Goal: Information Seeking & Learning: Understand process/instructions

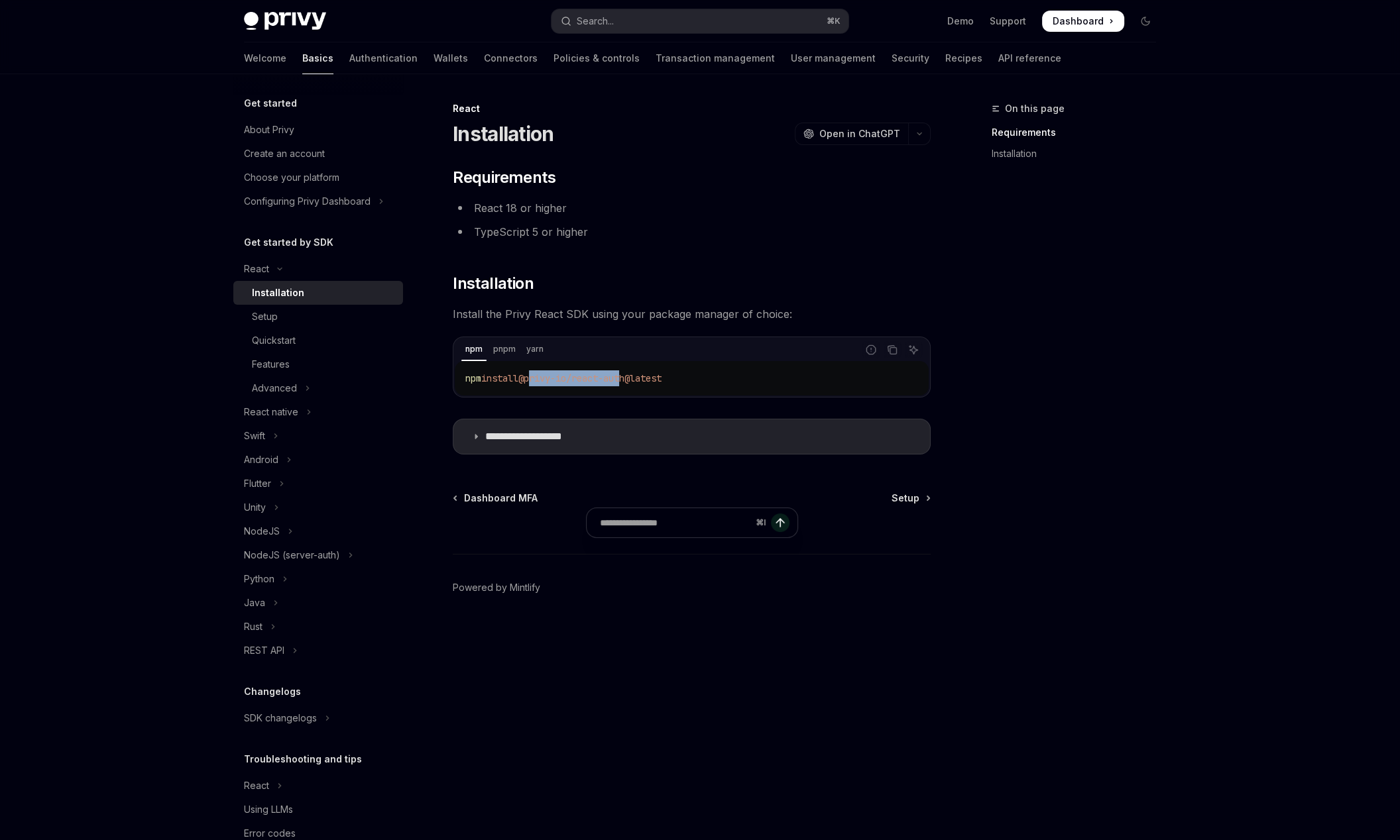
drag, startPoint x: 536, startPoint y: 380, endPoint x: 637, endPoint y: 380, distance: 101.0
click at [636, 380] on span "@privy-io/react-auth@latest" at bounding box center [589, 378] width 144 height 12
click at [637, 380] on span "@privy-io/react-auth@latest" at bounding box center [589, 378] width 144 height 12
click at [289, 323] on div "Setup" at bounding box center [323, 316] width 144 height 16
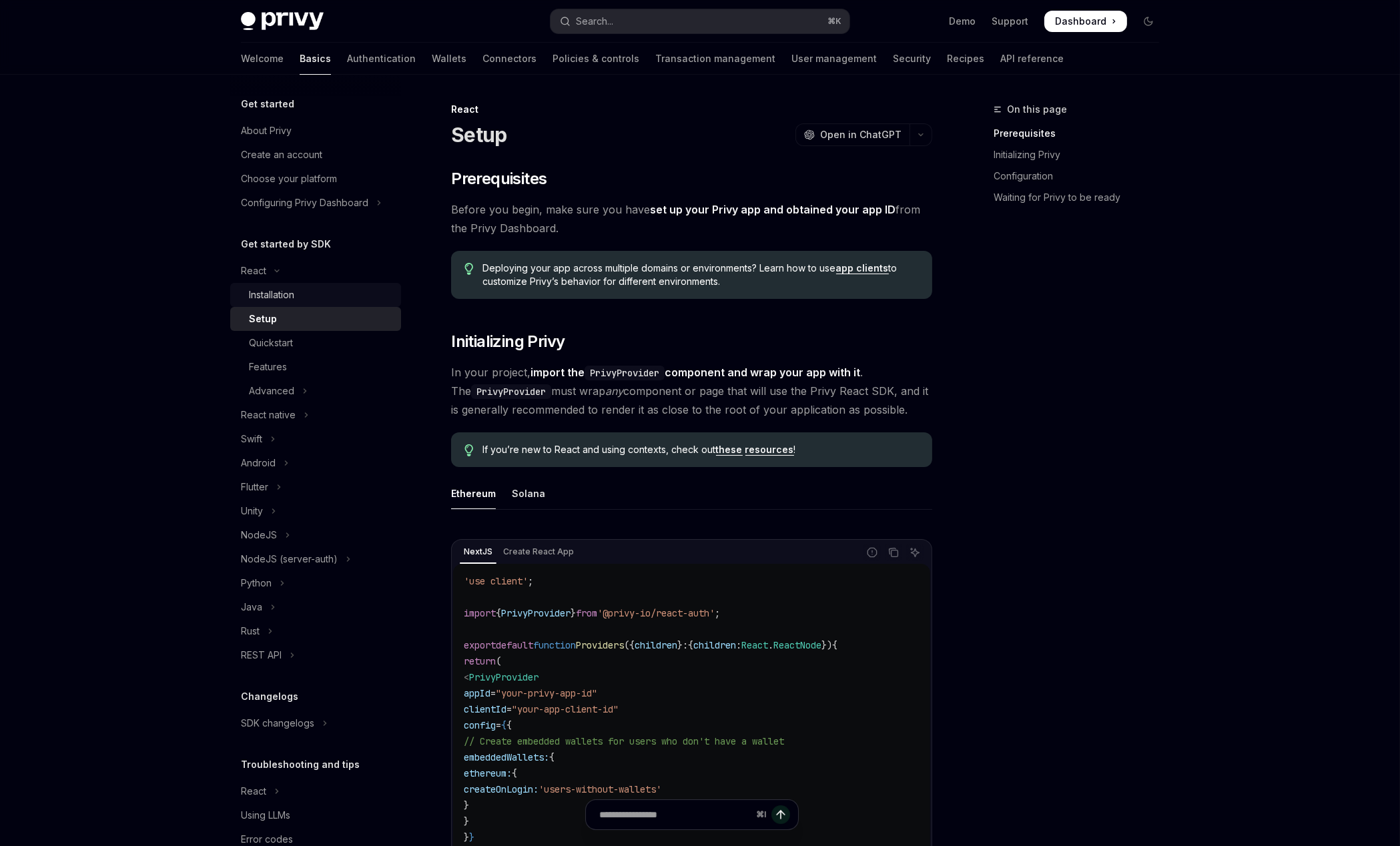
click at [318, 294] on div "Installation" at bounding box center [321, 294] width 145 height 16
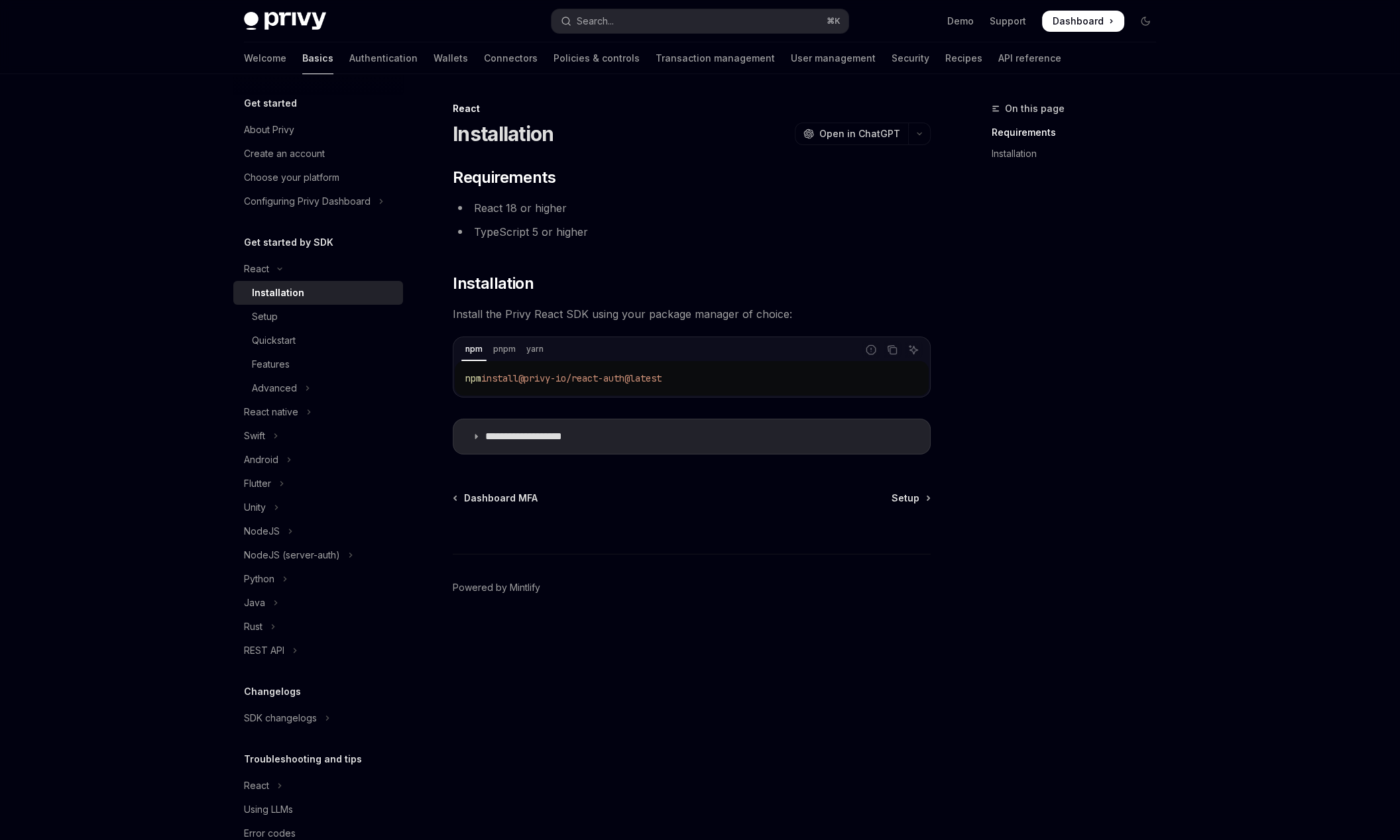
click at [302, 61] on link "Basics" at bounding box center [318, 58] width 31 height 31
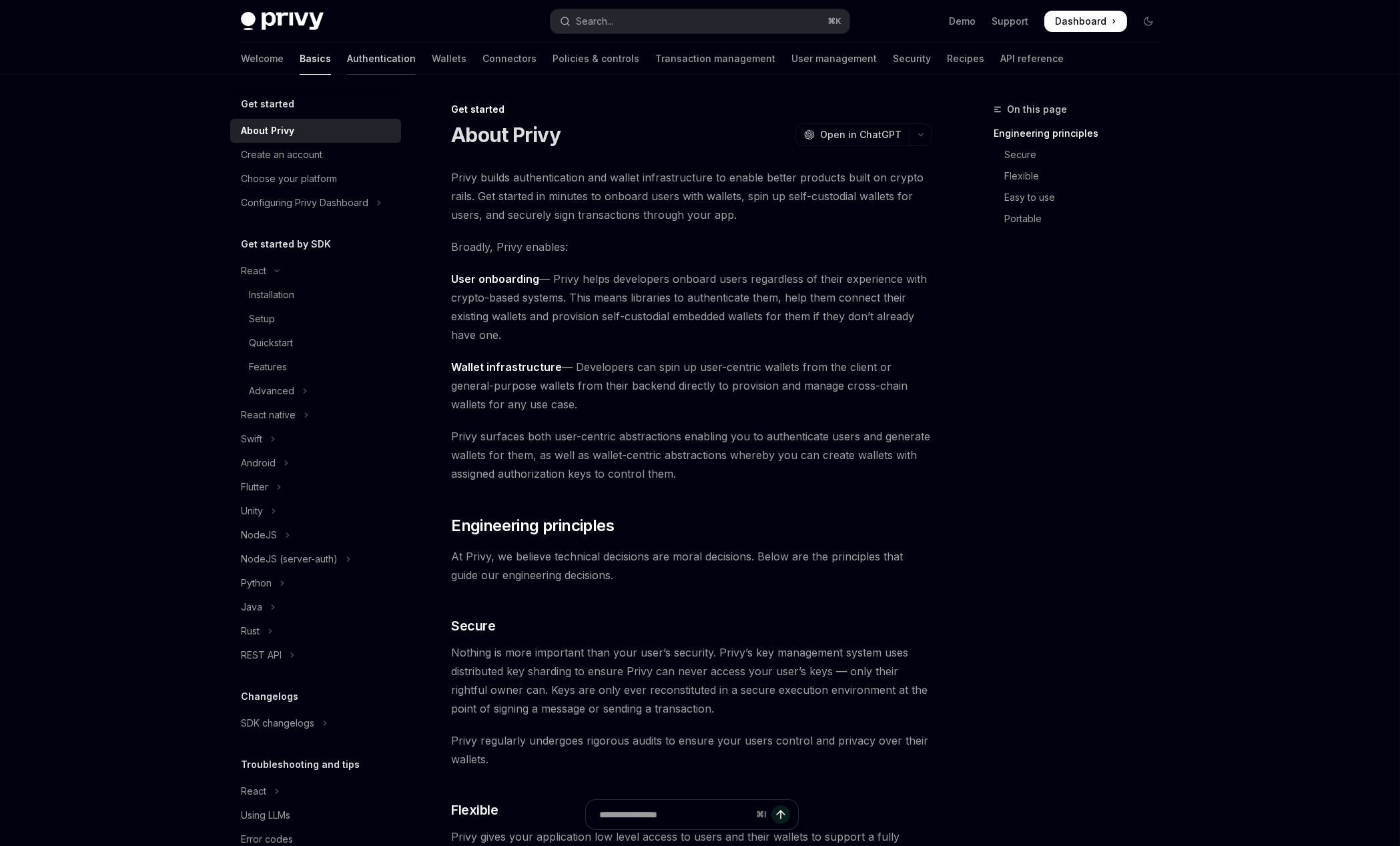
click at [347, 51] on link "Authentication" at bounding box center [381, 58] width 69 height 32
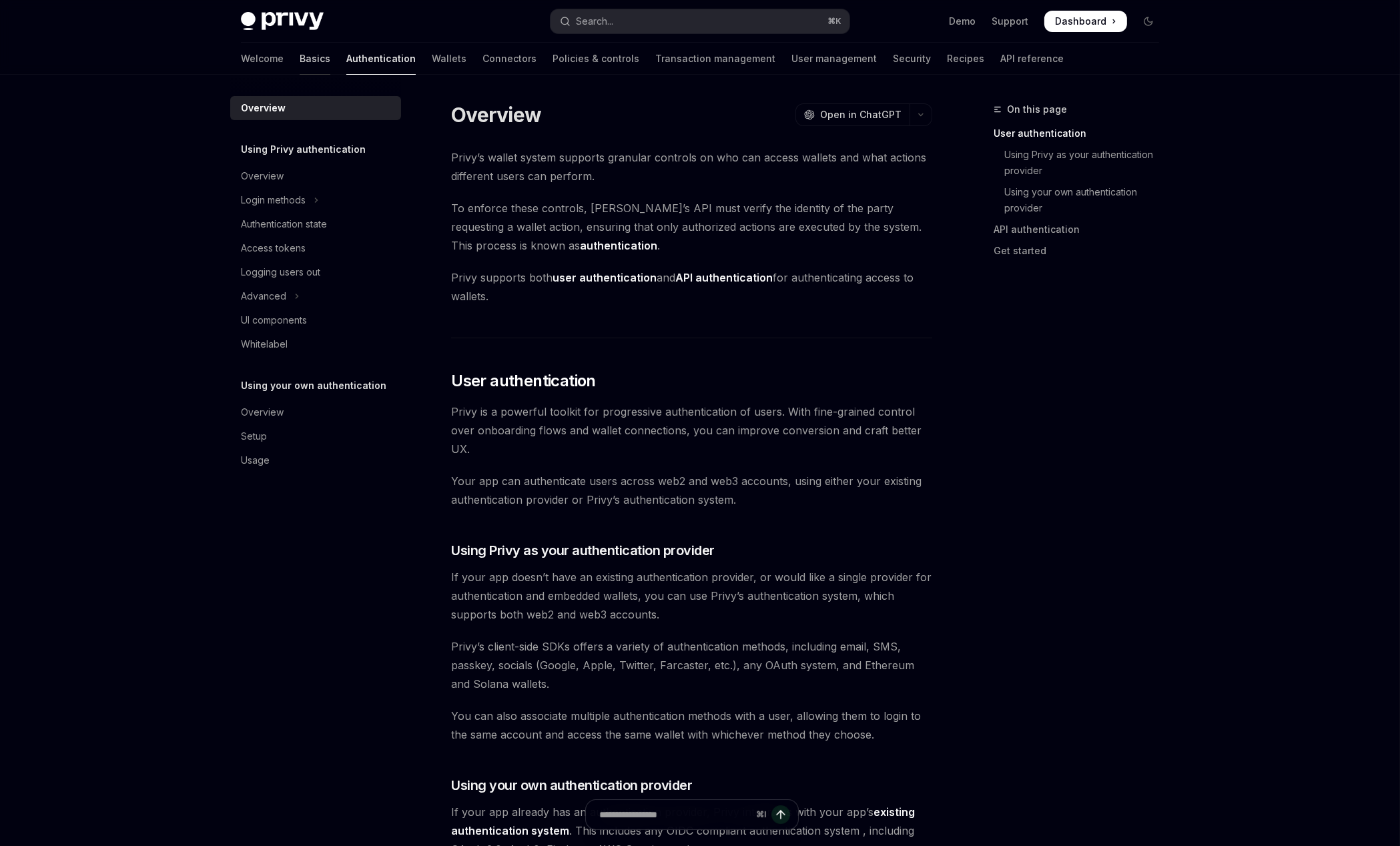
click at [300, 59] on link "Basics" at bounding box center [315, 58] width 31 height 32
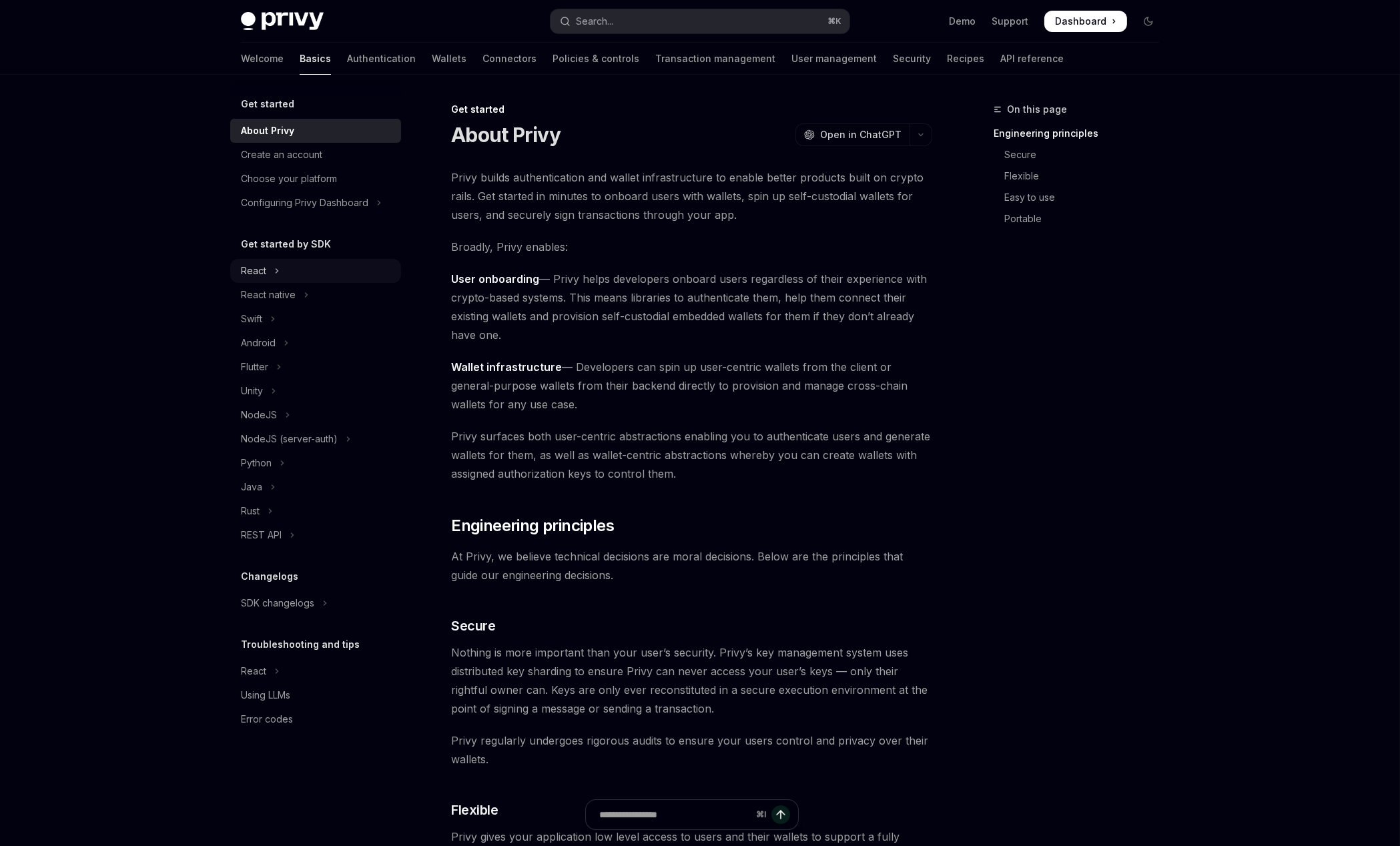
click at [281, 273] on button "React" at bounding box center [315, 270] width 171 height 24
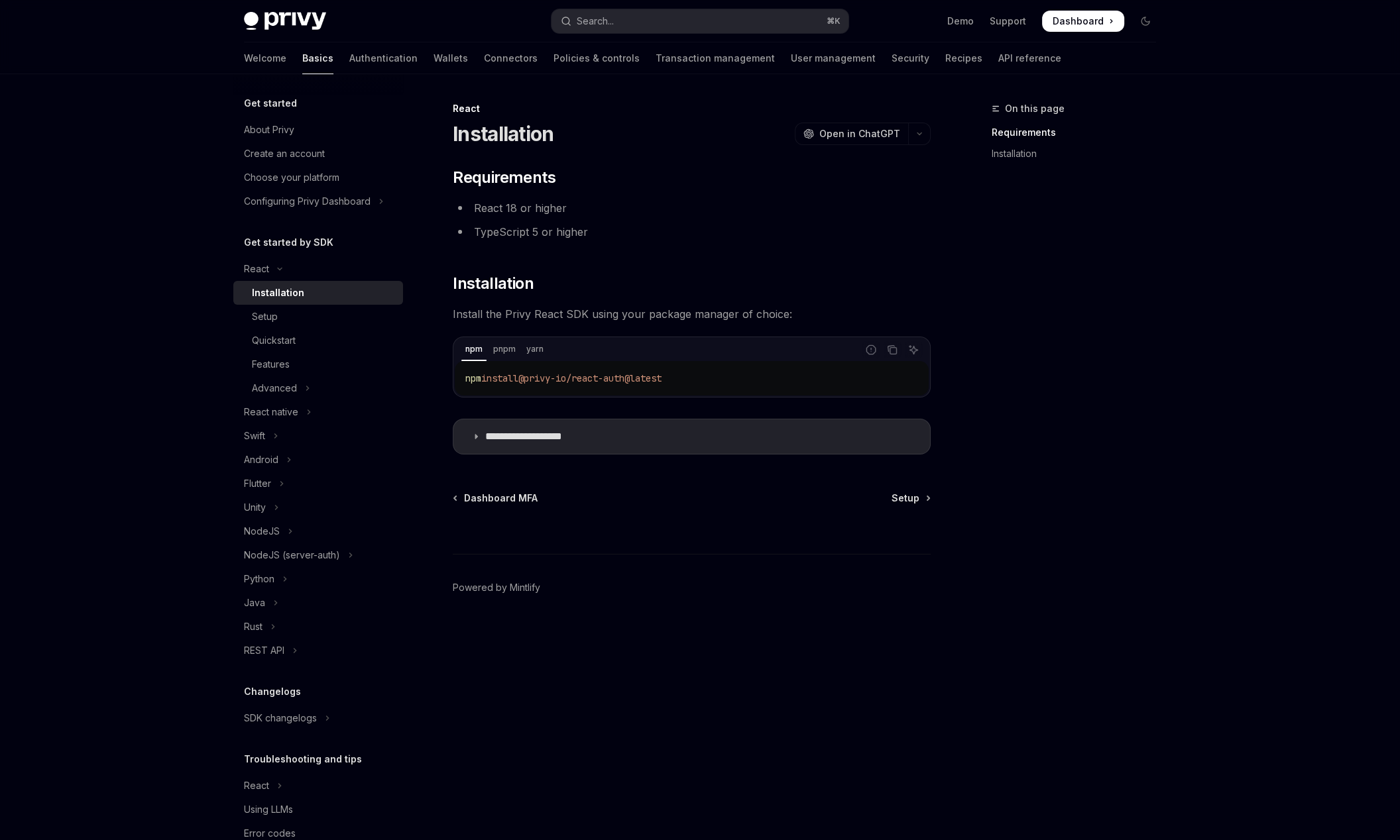
click at [284, 296] on div "Installation" at bounding box center [278, 292] width 52 height 16
type textarea "*"
drag, startPoint x: 682, startPoint y: 379, endPoint x: 566, endPoint y: 384, distance: 116.1
click at [566, 384] on span "@privy-io/react-auth@latest" at bounding box center [589, 378] width 144 height 12
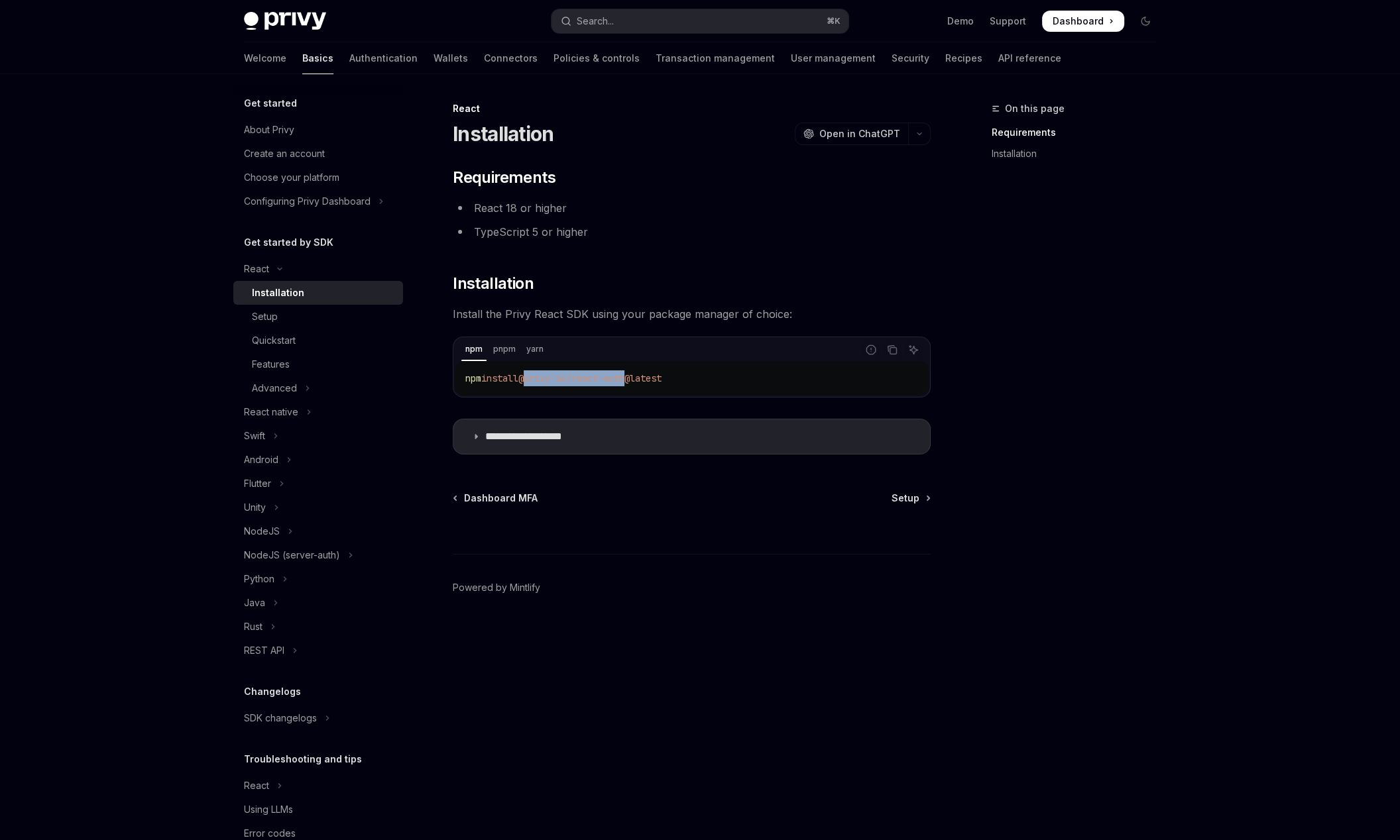
drag, startPoint x: 533, startPoint y: 378, endPoint x: 639, endPoint y: 377, distance: 106.0
click at [639, 377] on span "@privy-io/react-auth@latest" at bounding box center [589, 378] width 144 height 12
copy span "@privy-io/react-aut"
